Goal: Task Accomplishment & Management: Use online tool/utility

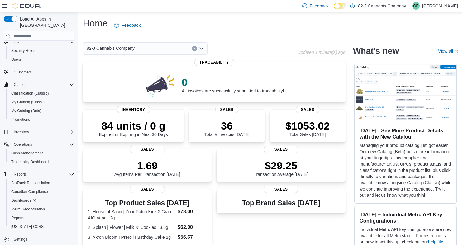
scroll to position [20, 0]
click at [20, 172] on span "Reports" at bounding box center [20, 174] width 13 height 5
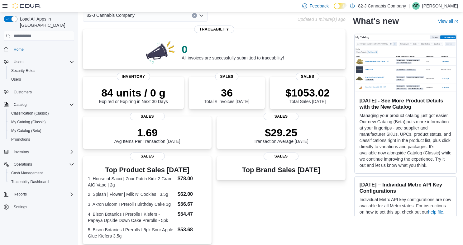
scroll to position [35, 0]
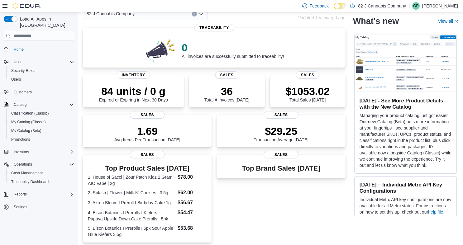
click at [22, 192] on span "Reports" at bounding box center [20, 194] width 13 height 5
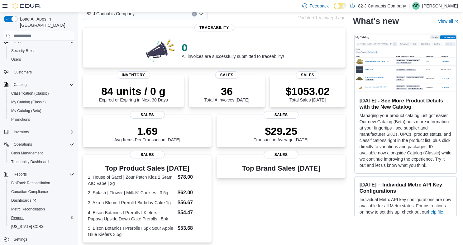
scroll to position [20, 0]
click at [20, 216] on span "Reports" at bounding box center [17, 218] width 13 height 5
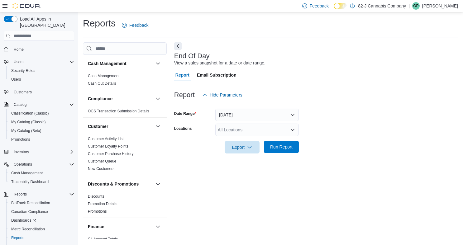
click at [287, 147] on span "Run Report" at bounding box center [281, 147] width 22 height 6
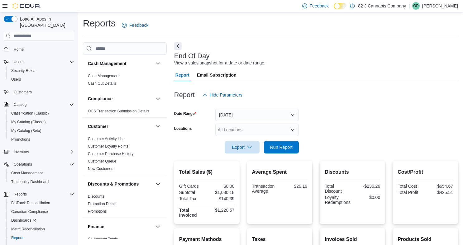
click at [240, 113] on button "[DATE]" at bounding box center [256, 115] width 83 height 12
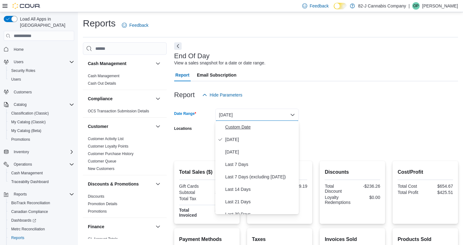
click at [234, 127] on span "Custom Date" at bounding box center [260, 126] width 71 height 7
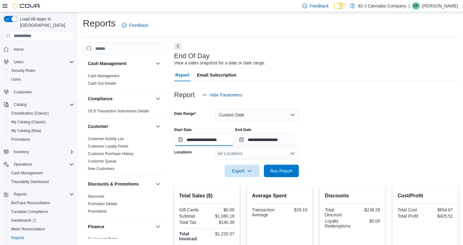
click at [202, 138] on input "**********" at bounding box center [204, 140] width 60 height 12
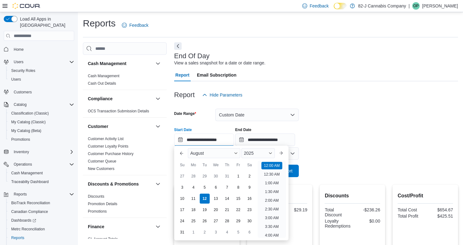
scroll to position [19, 0]
click at [240, 175] on div "1" at bounding box center [238, 176] width 11 height 11
type input "**********"
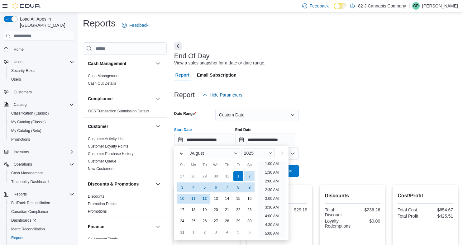
scroll to position [1, 0]
click at [342, 90] on div "Report Hide Parameters" at bounding box center [316, 95] width 284 height 12
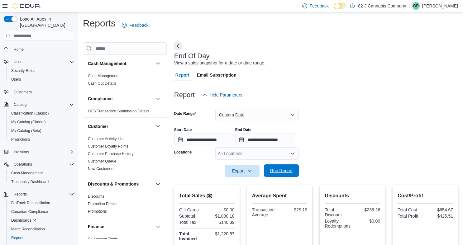
click at [293, 173] on span "Run Report" at bounding box center [281, 170] width 27 height 12
